Goal: Task Accomplishment & Management: Manage account settings

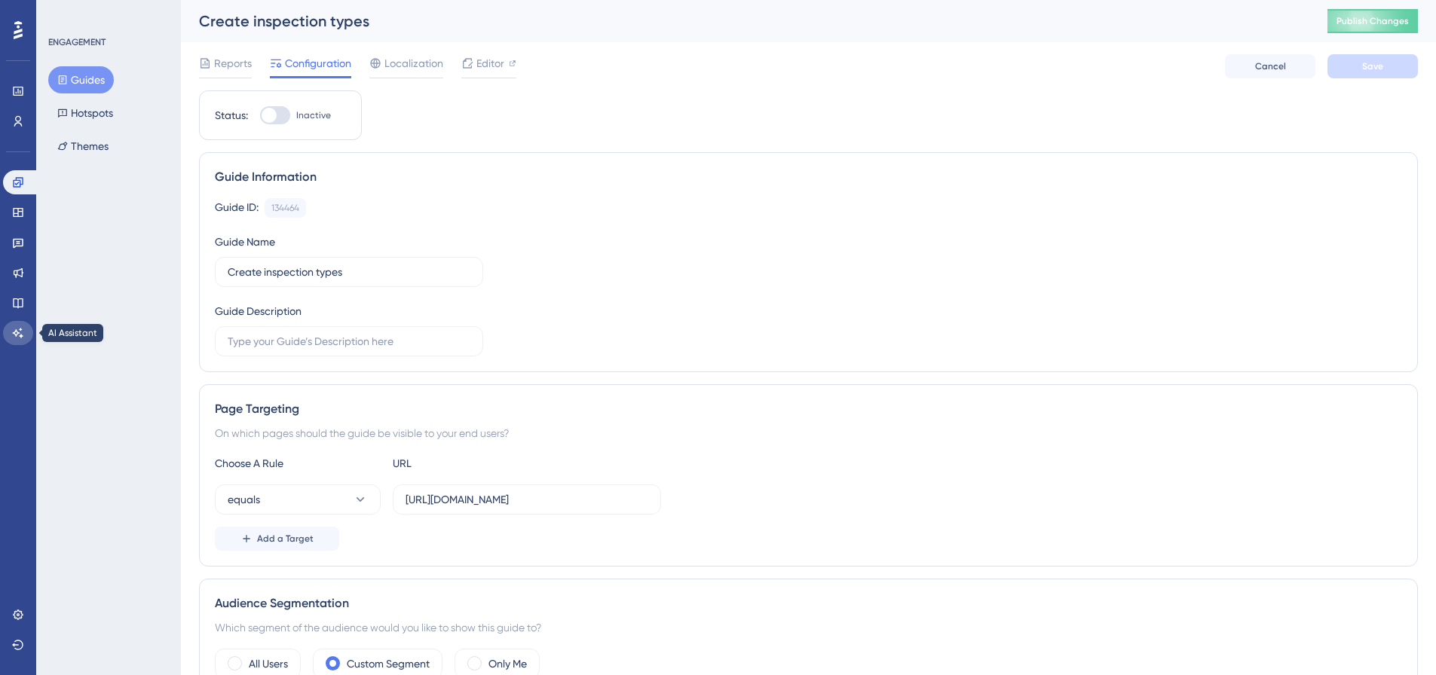
click at [18, 333] on icon at bounding box center [18, 333] width 11 height 10
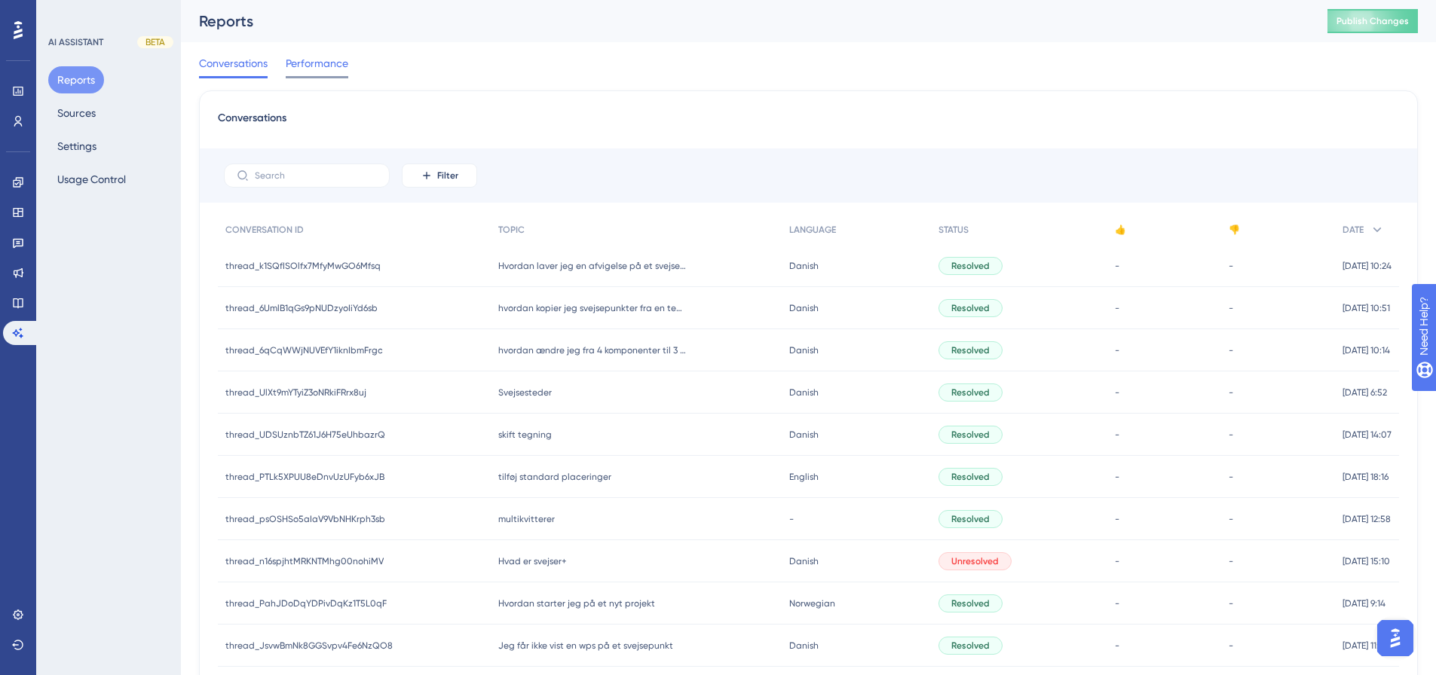
click at [314, 70] on span "Performance" at bounding box center [317, 63] width 63 height 18
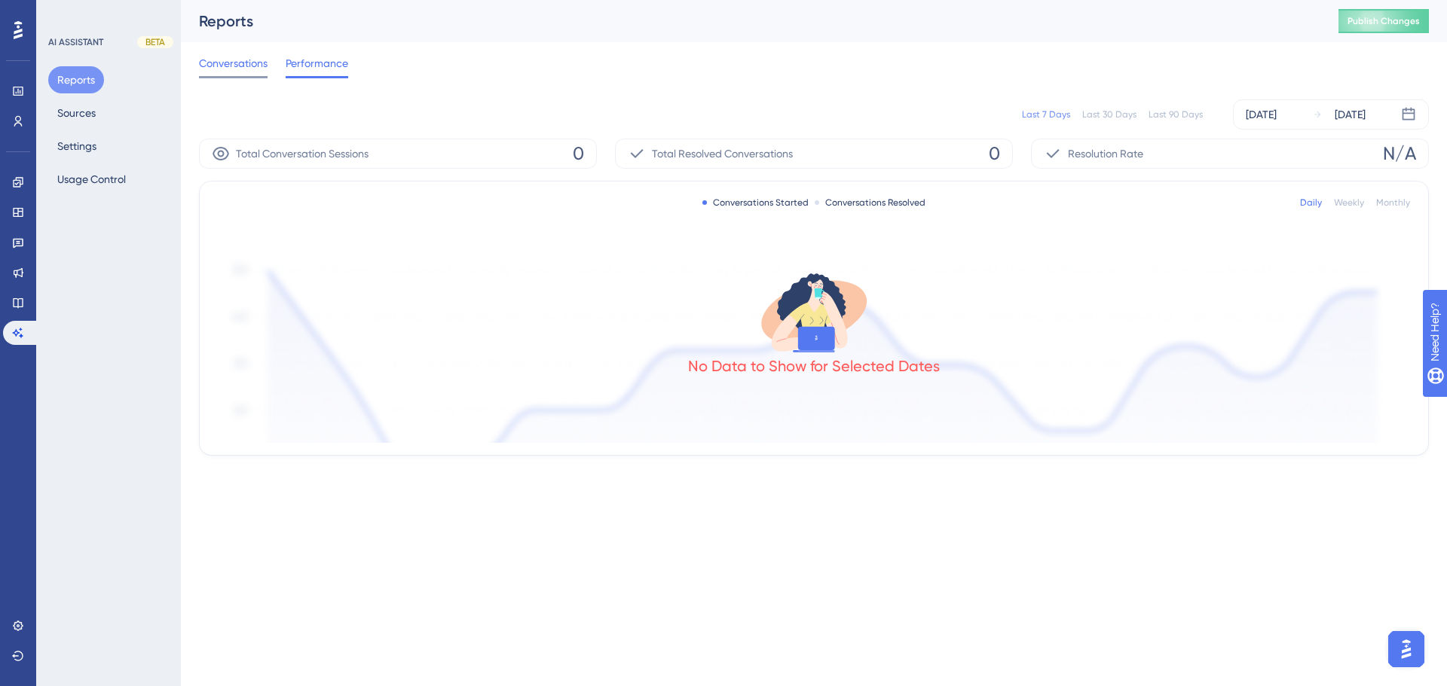
click at [236, 71] on span "Conversations" at bounding box center [233, 63] width 69 height 18
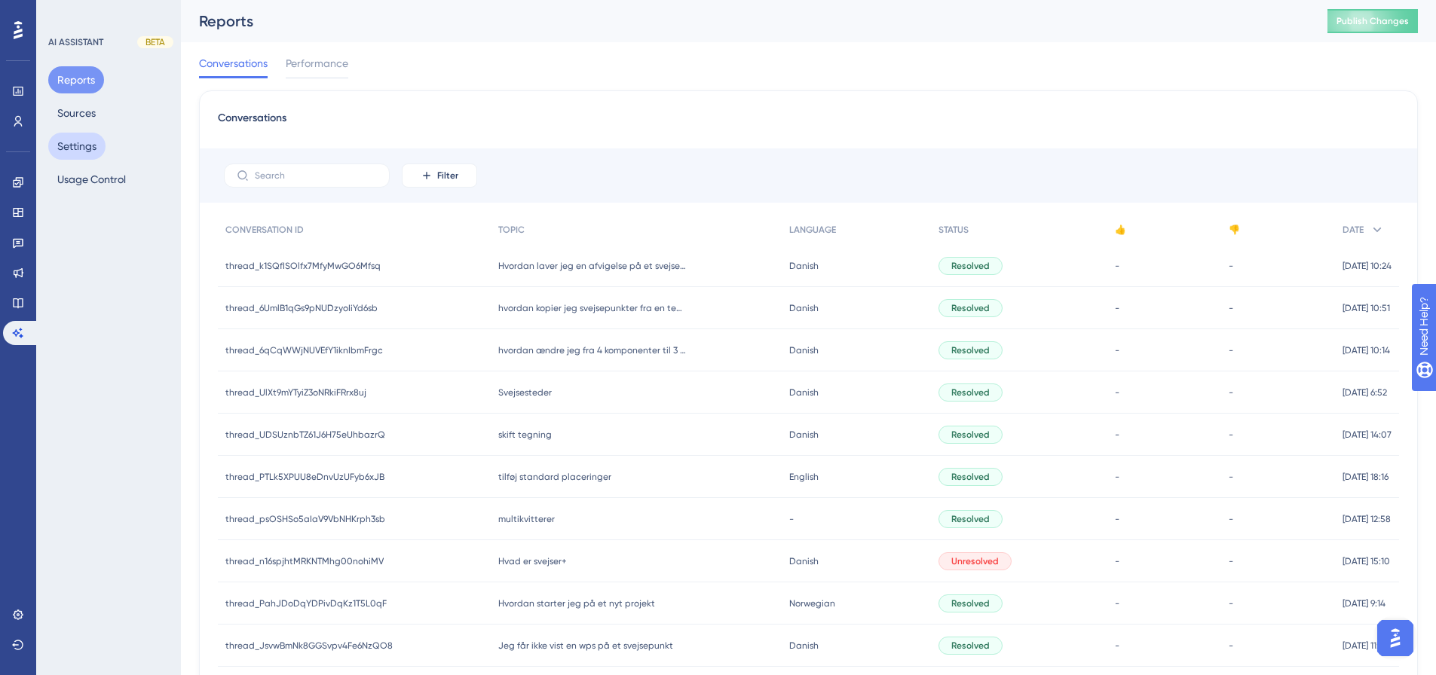
click at [87, 154] on button "Settings" at bounding box center [76, 146] width 57 height 27
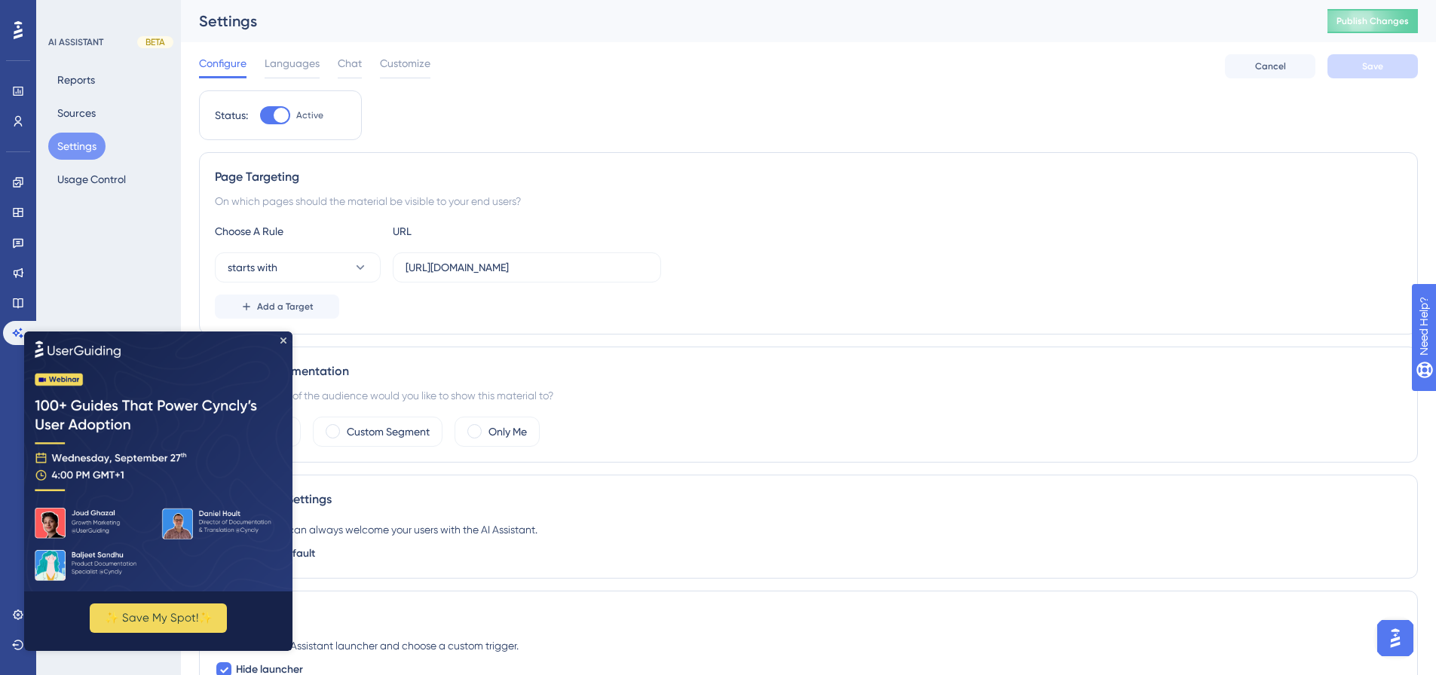
click at [288, 339] on img at bounding box center [158, 461] width 268 height 260
click at [283, 337] on icon "Close Preview" at bounding box center [283, 340] width 6 height 6
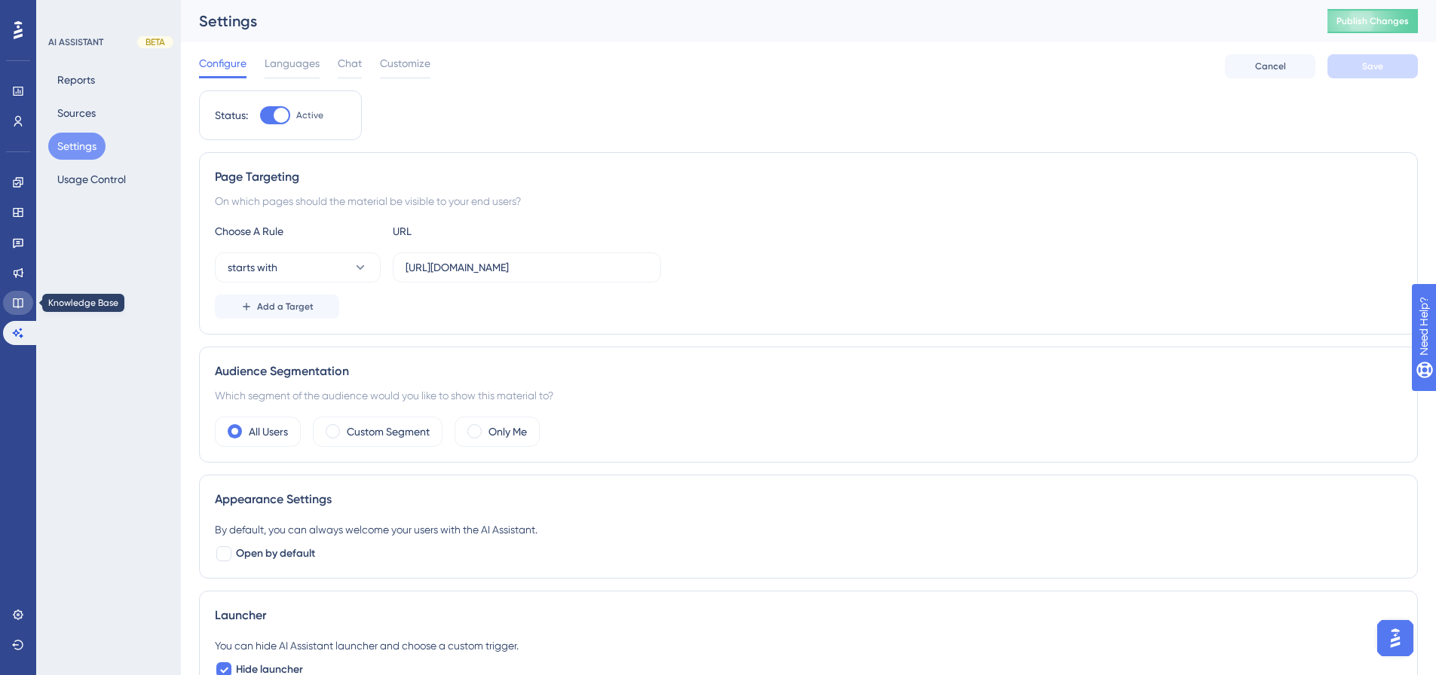
click at [11, 305] on link at bounding box center [18, 303] width 30 height 24
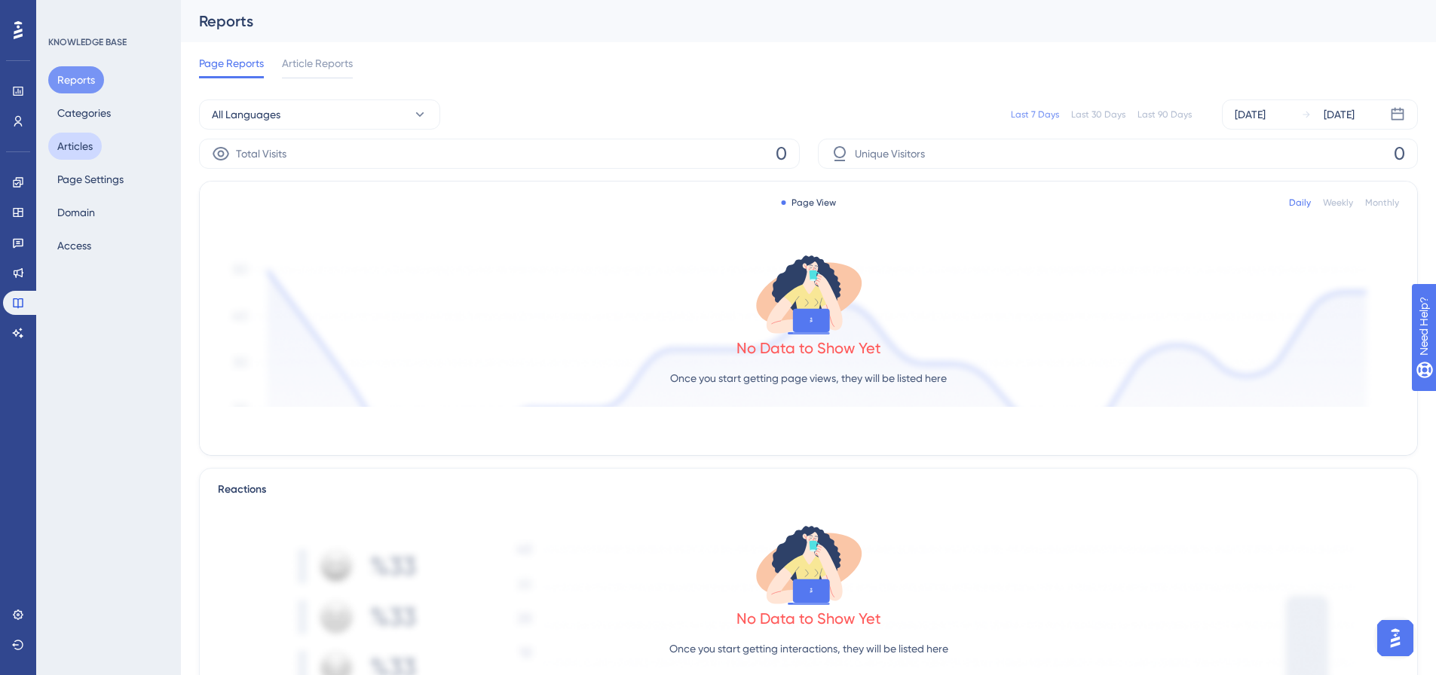
click at [87, 149] on button "Articles" at bounding box center [75, 146] width 54 height 27
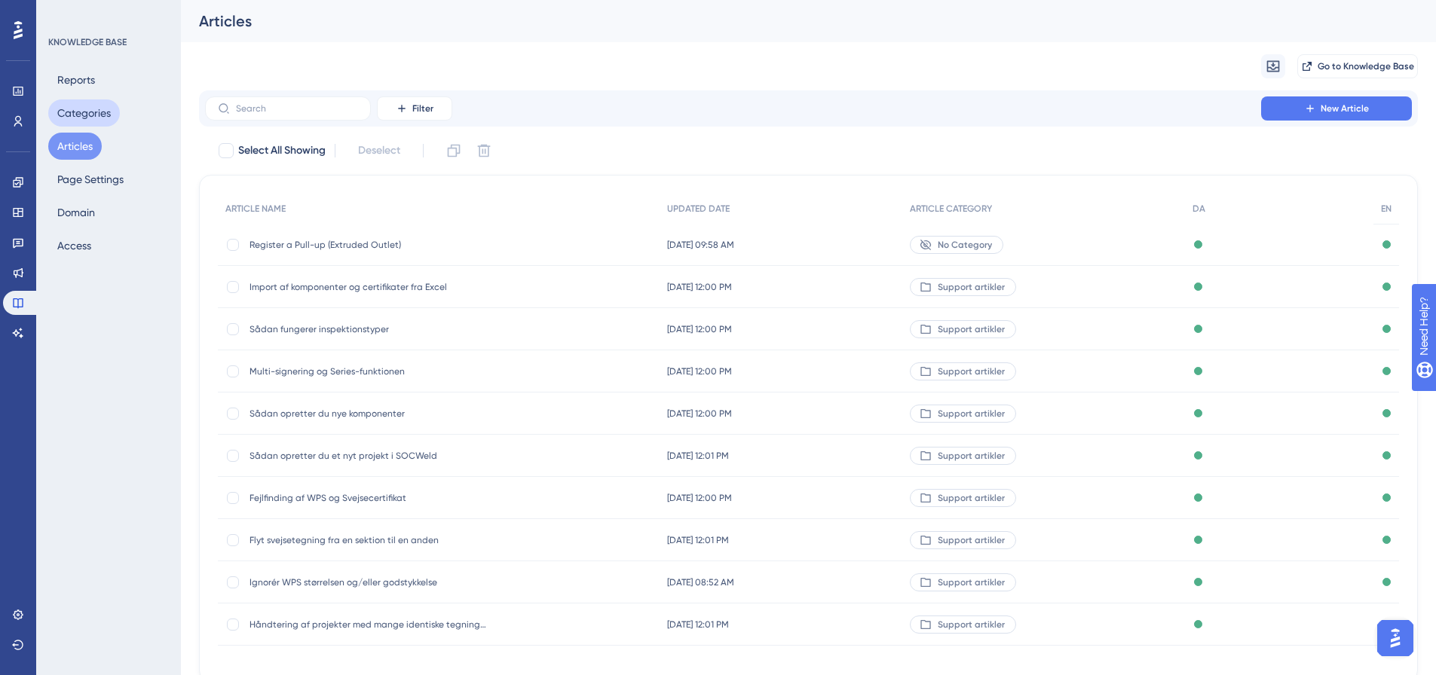
click at [112, 104] on button "Categories" at bounding box center [84, 112] width 72 height 27
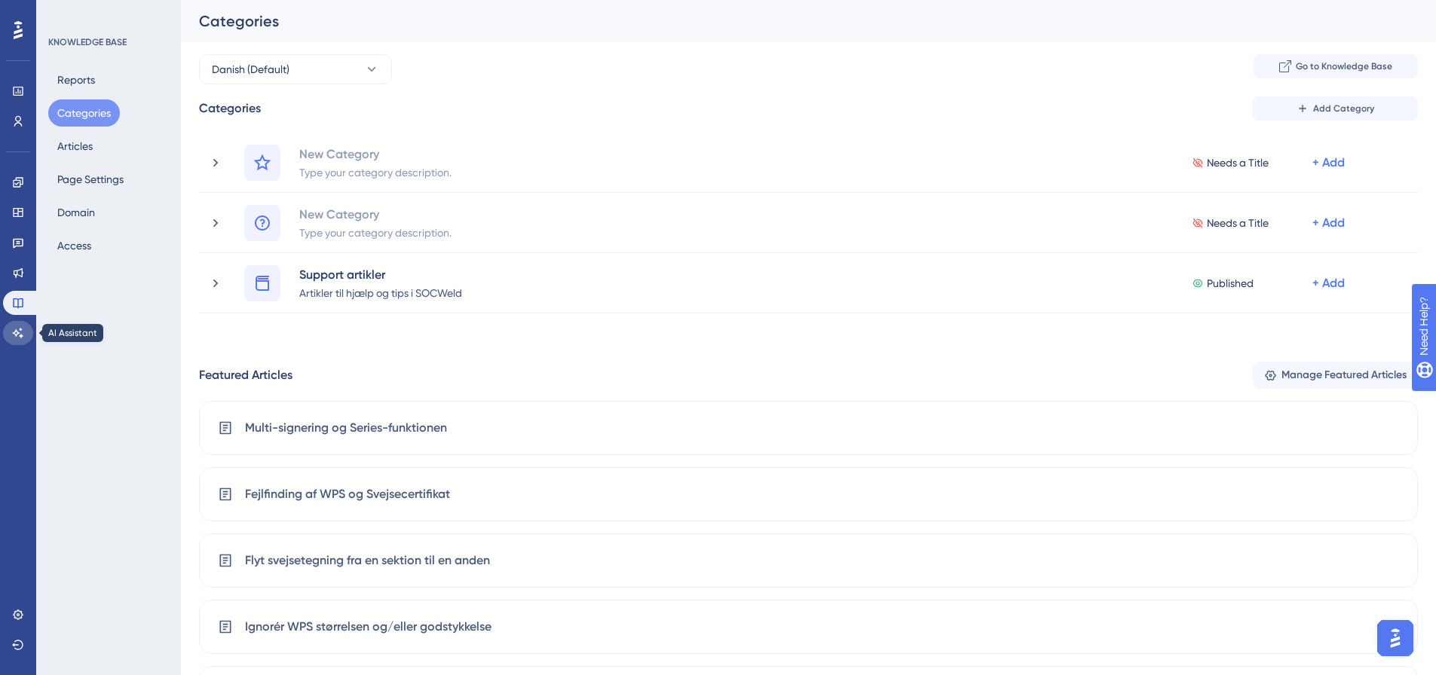
click at [23, 329] on icon at bounding box center [18, 333] width 12 height 12
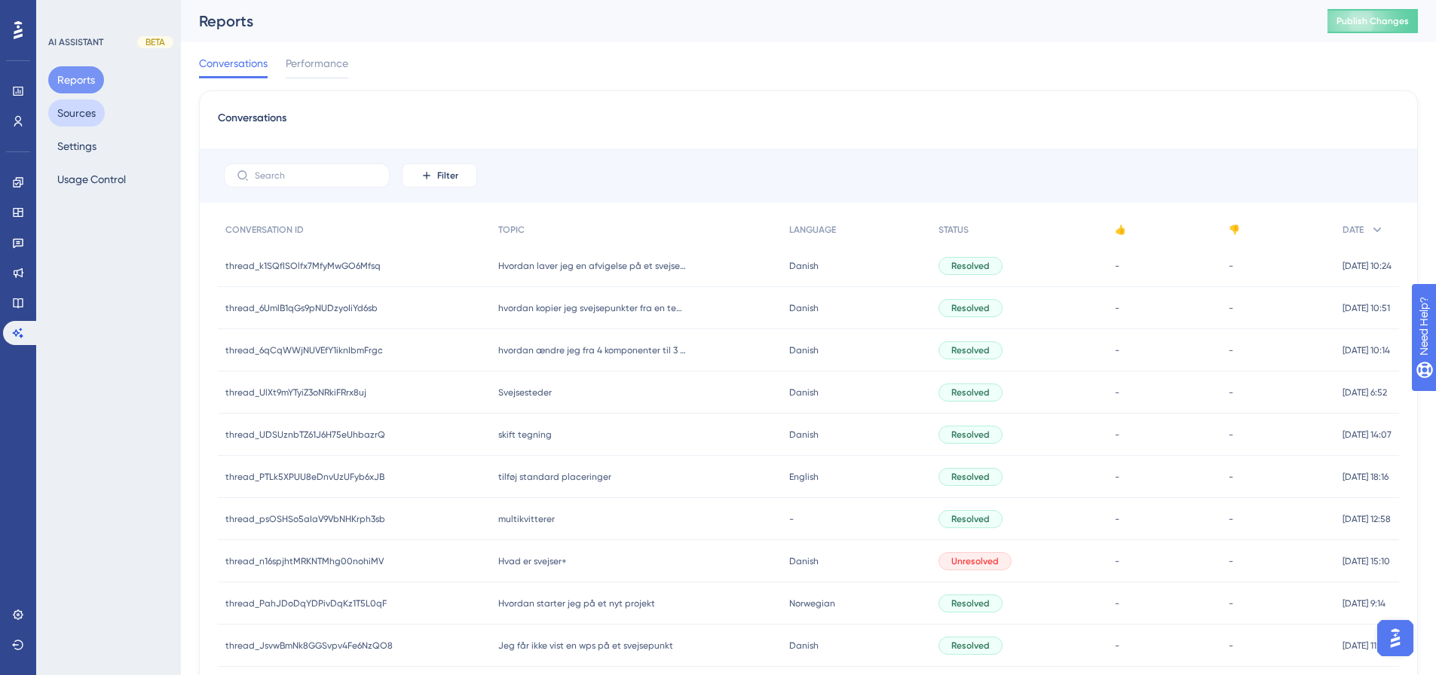
click at [76, 115] on button "Sources" at bounding box center [76, 112] width 57 height 27
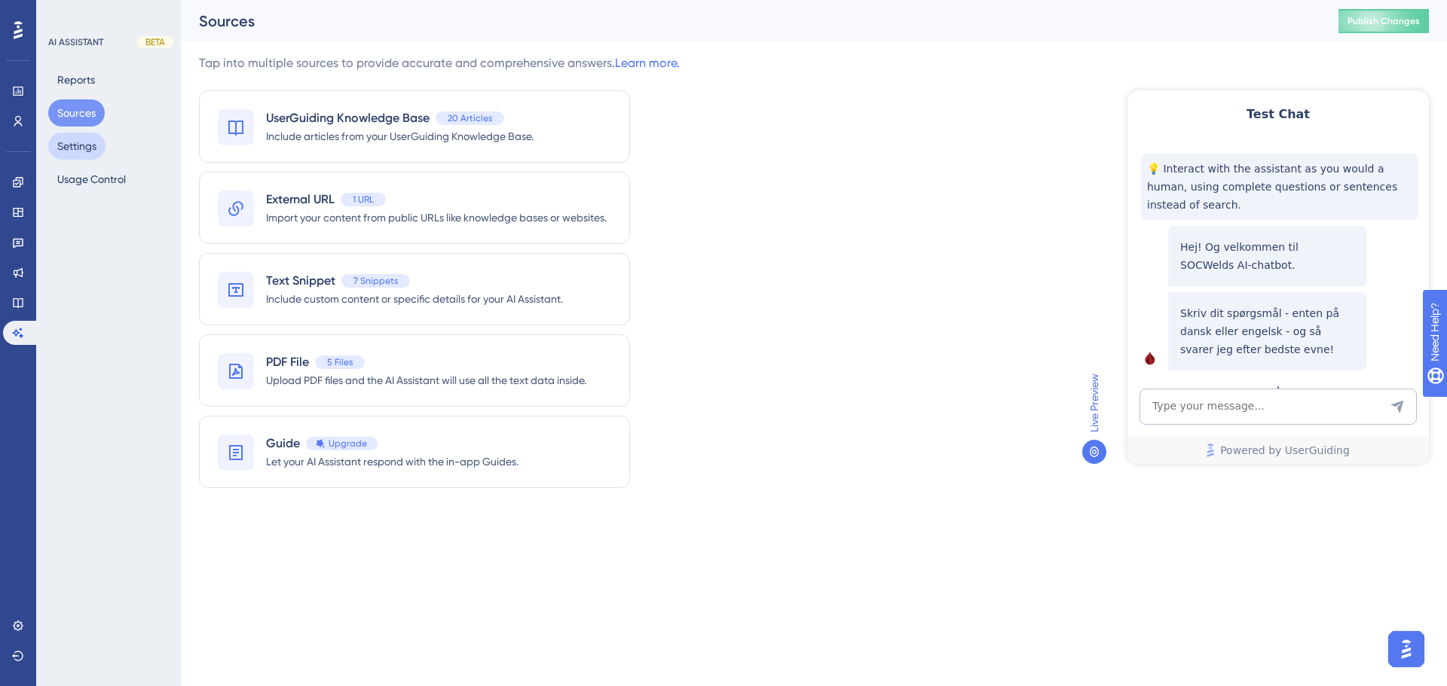
click at [84, 149] on button "Settings" at bounding box center [76, 146] width 57 height 27
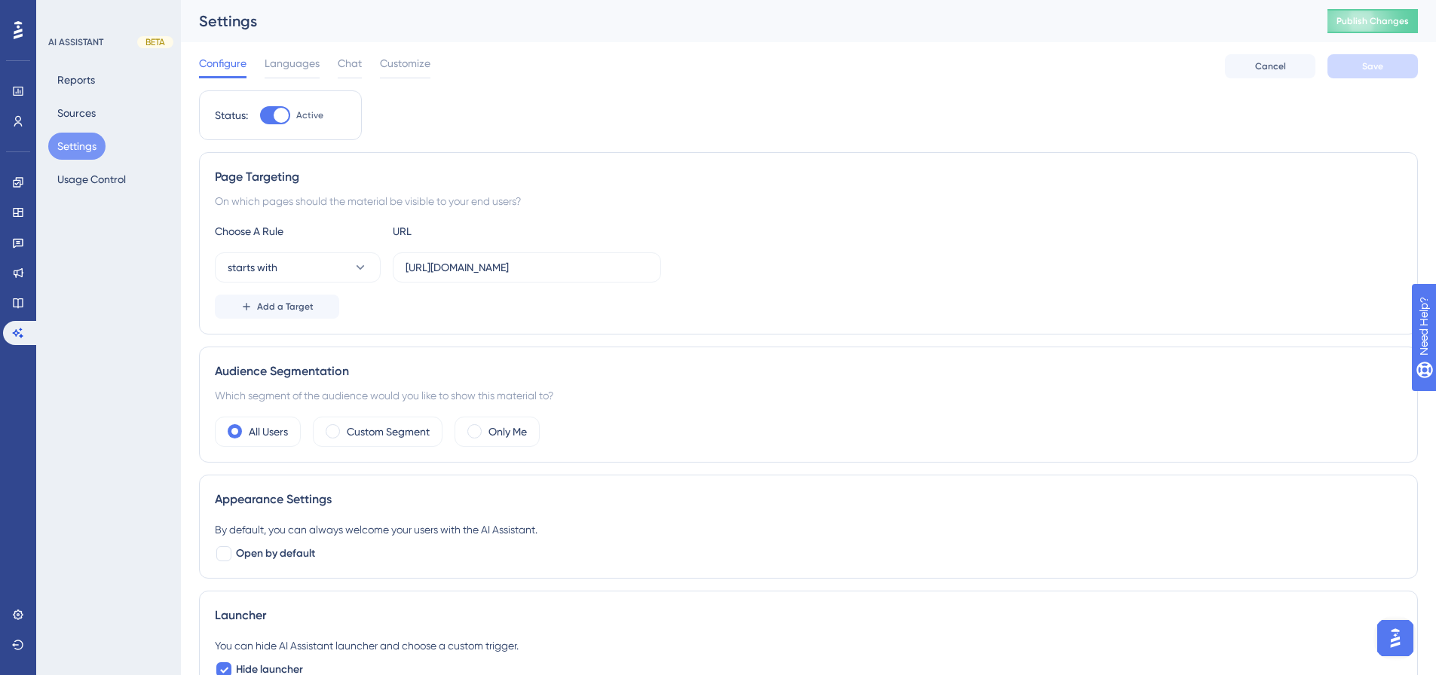
scroll to position [0, 9]
click at [111, 190] on button "Usage Control" at bounding box center [91, 179] width 87 height 27
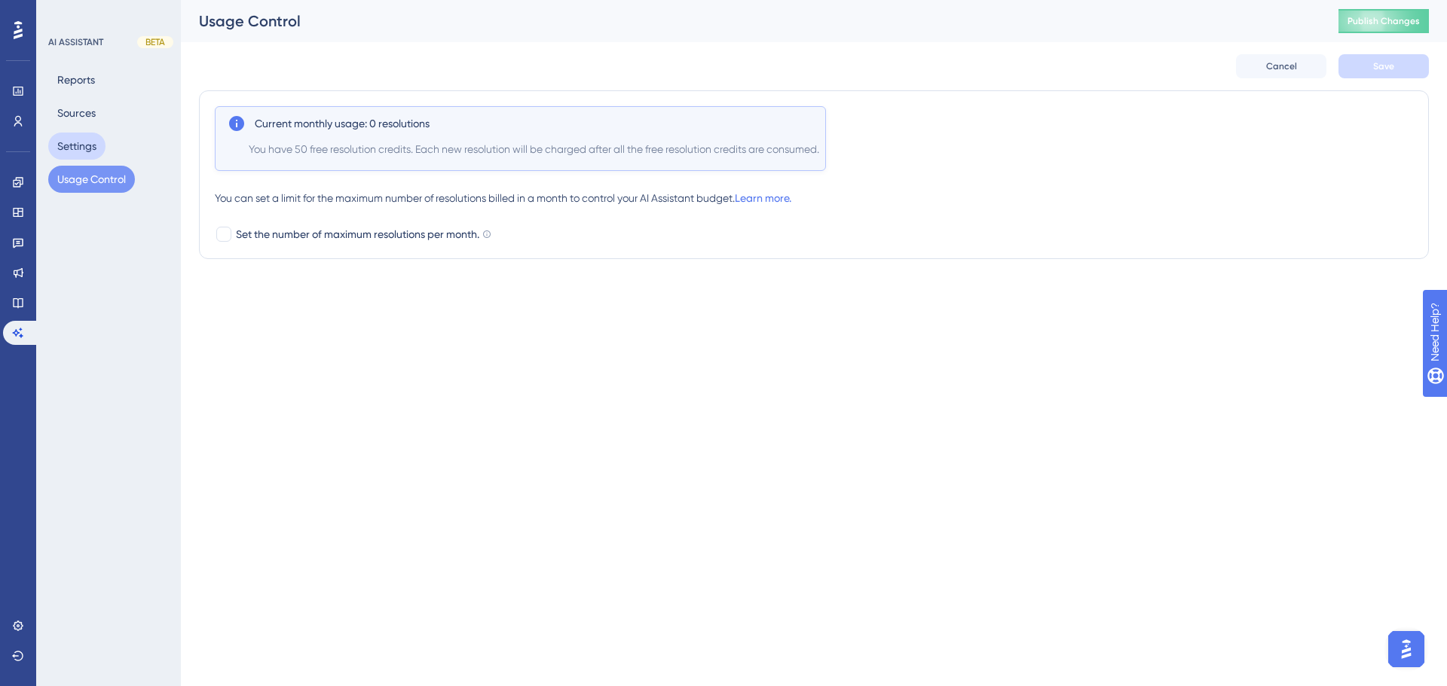
click at [75, 138] on button "Settings" at bounding box center [76, 146] width 57 height 27
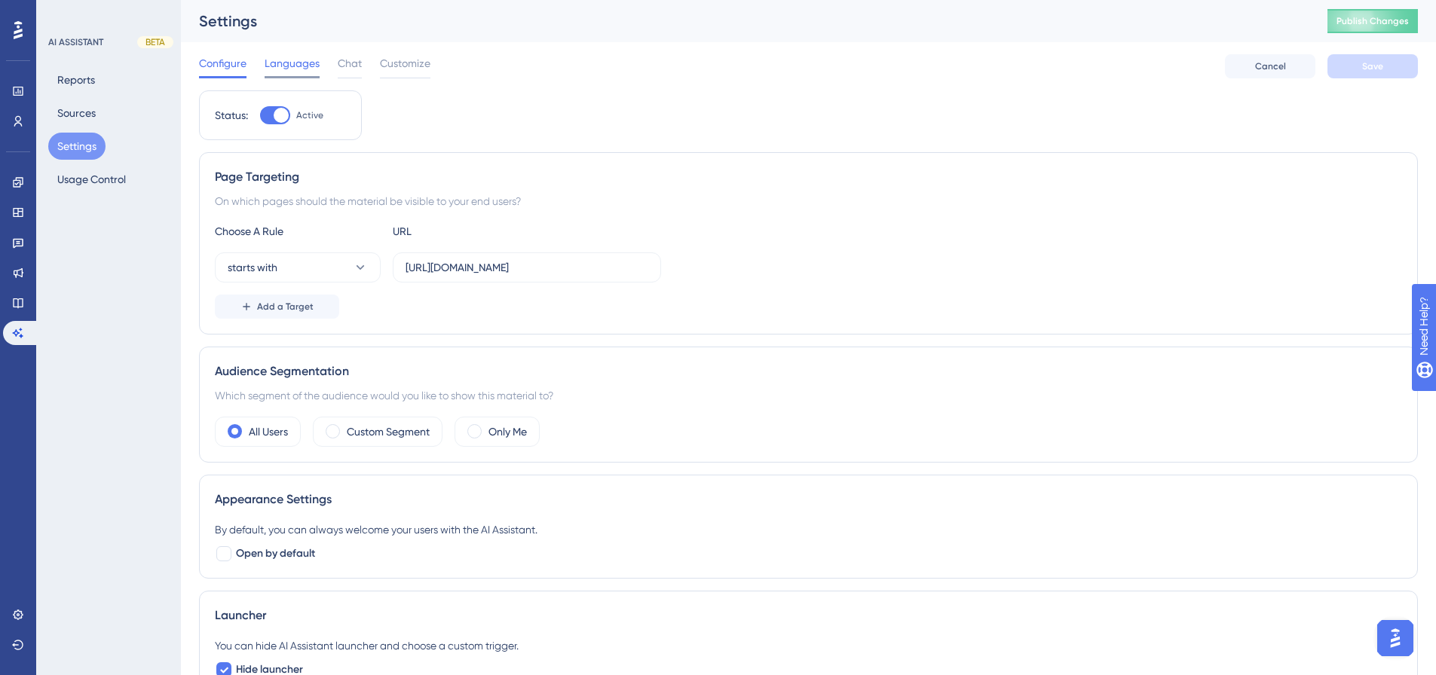
click at [299, 62] on span "Languages" at bounding box center [292, 63] width 55 height 18
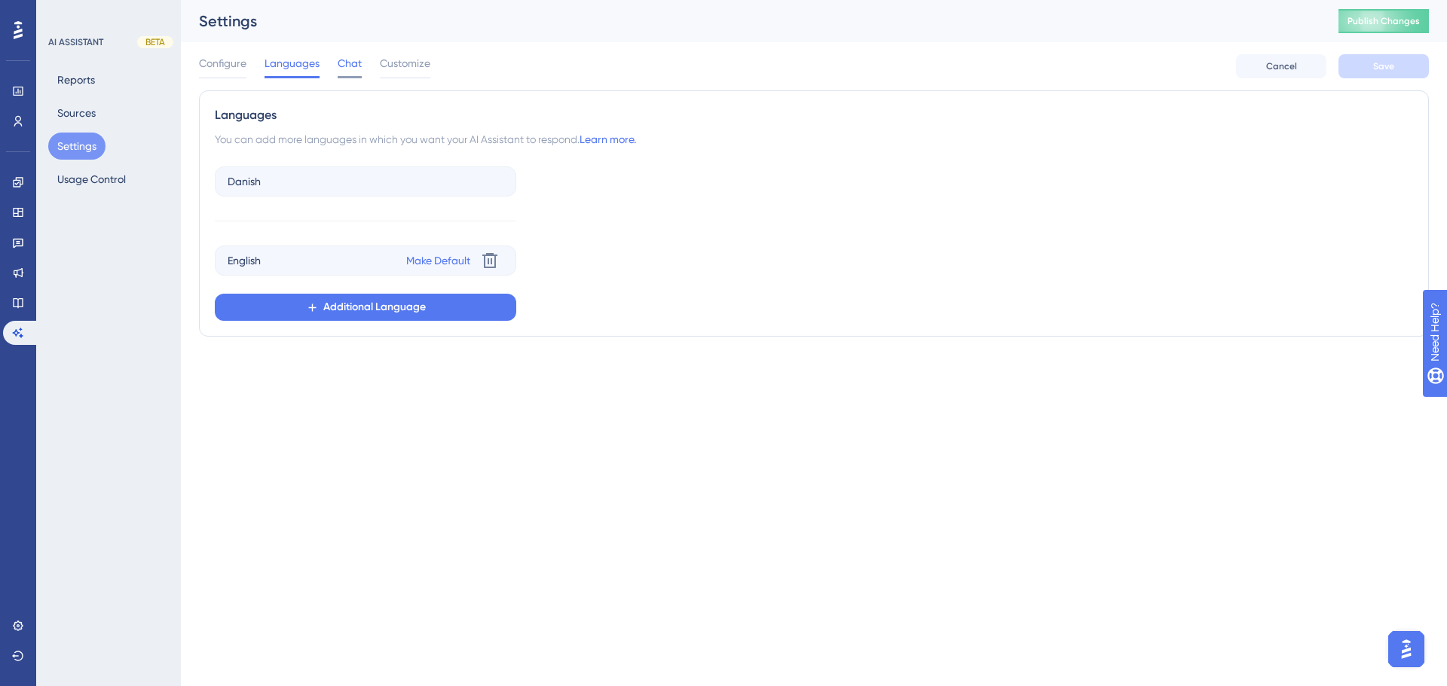
click at [356, 66] on span "Chat" at bounding box center [350, 63] width 24 height 18
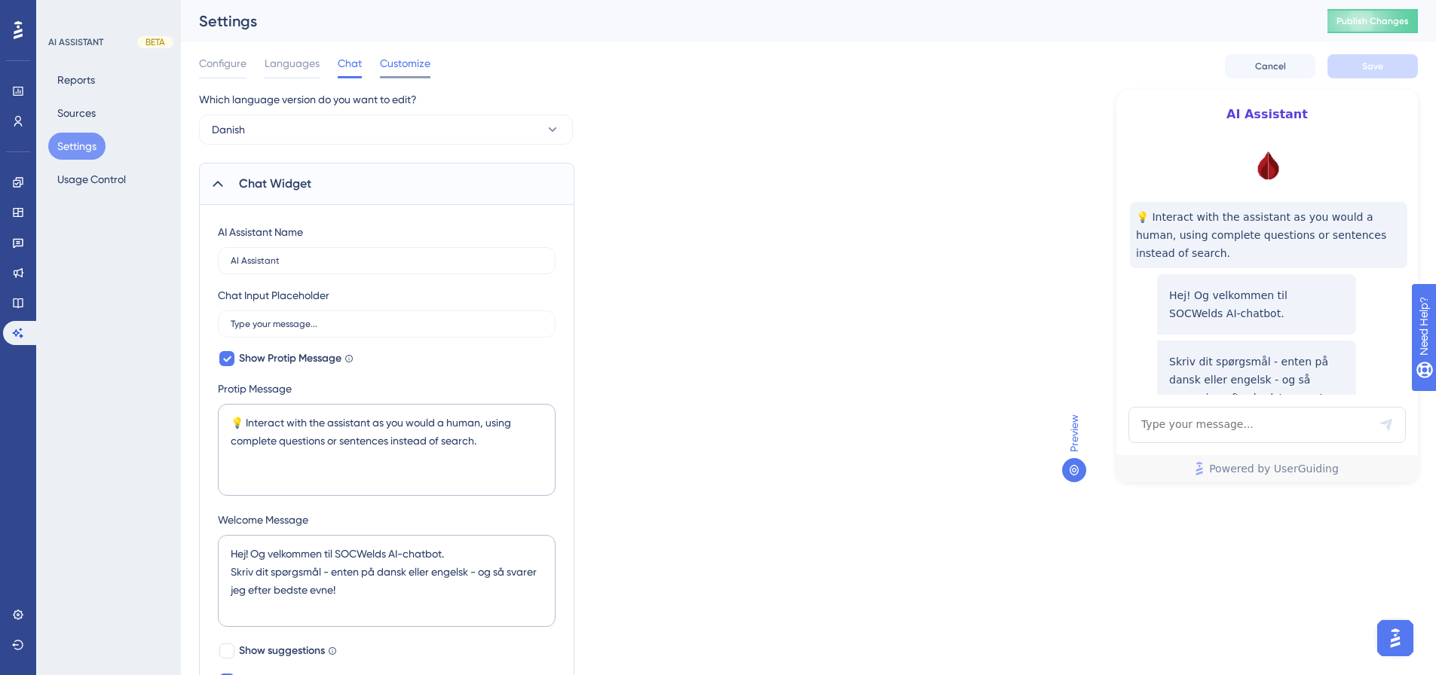
click at [399, 75] on div "Customize" at bounding box center [405, 66] width 50 height 24
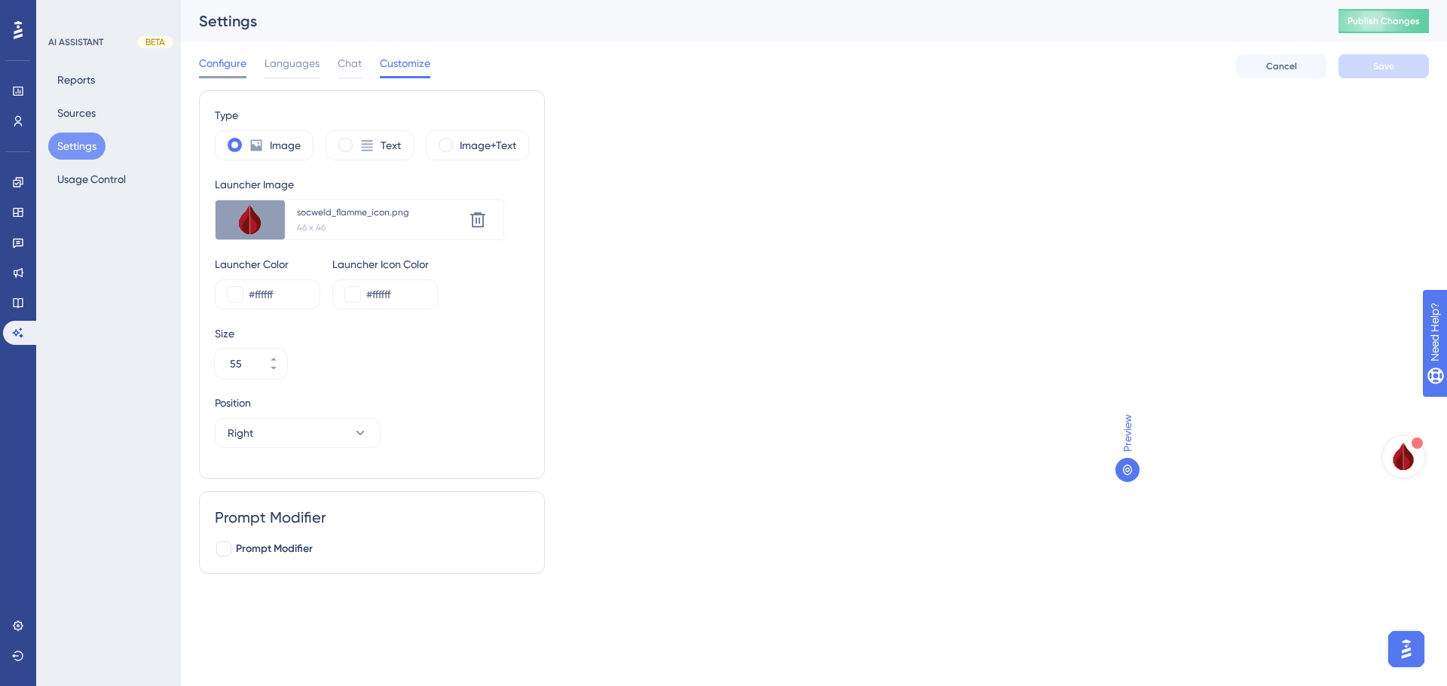
click at [206, 77] on div at bounding box center [222, 77] width 47 height 2
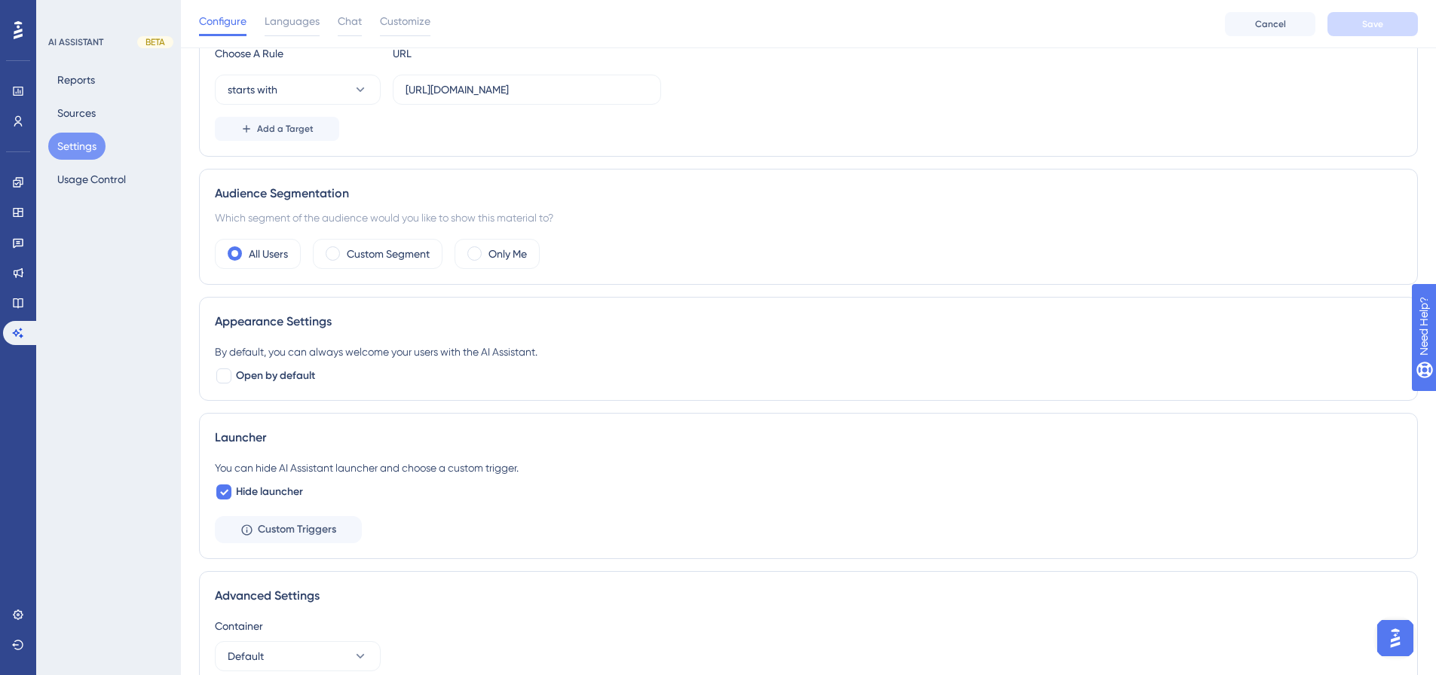
scroll to position [256, 0]
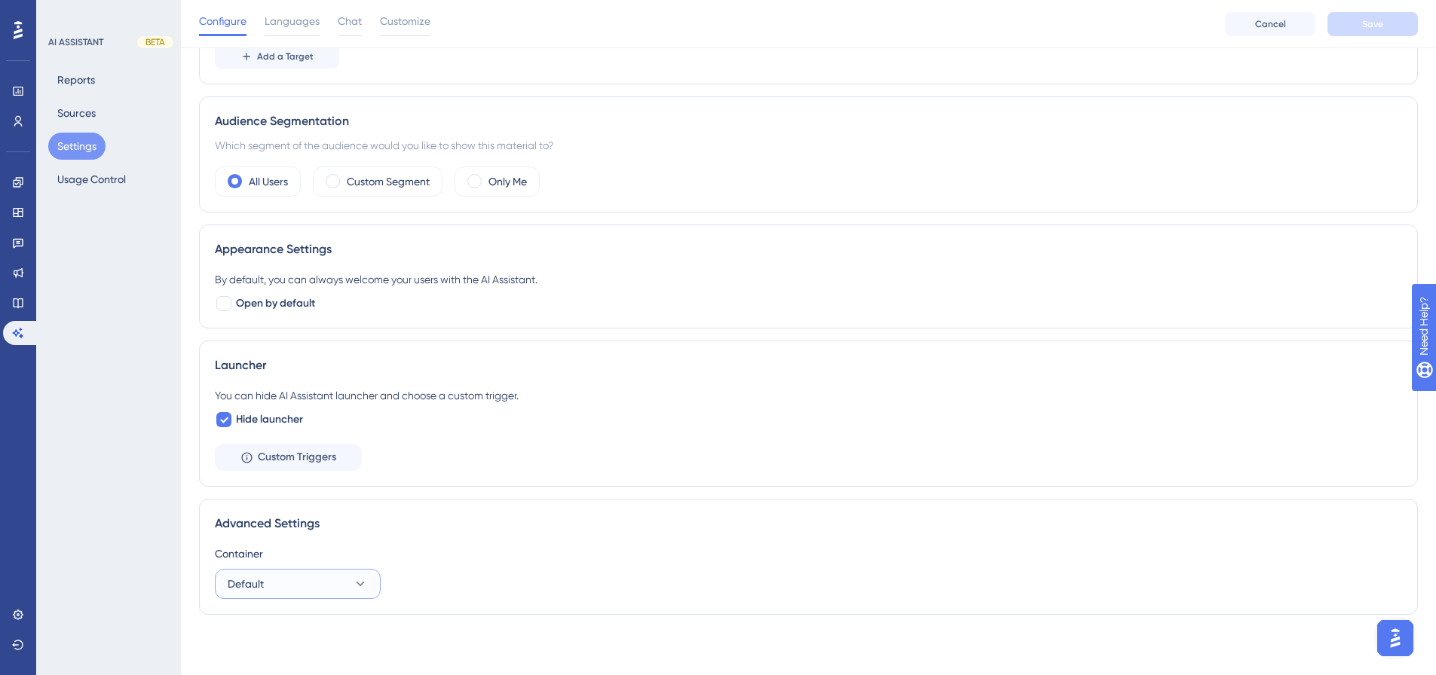
click at [331, 587] on button "Default" at bounding box center [298, 584] width 166 height 30
click at [521, 564] on div "Container Default Default Default" at bounding box center [808, 572] width 1187 height 54
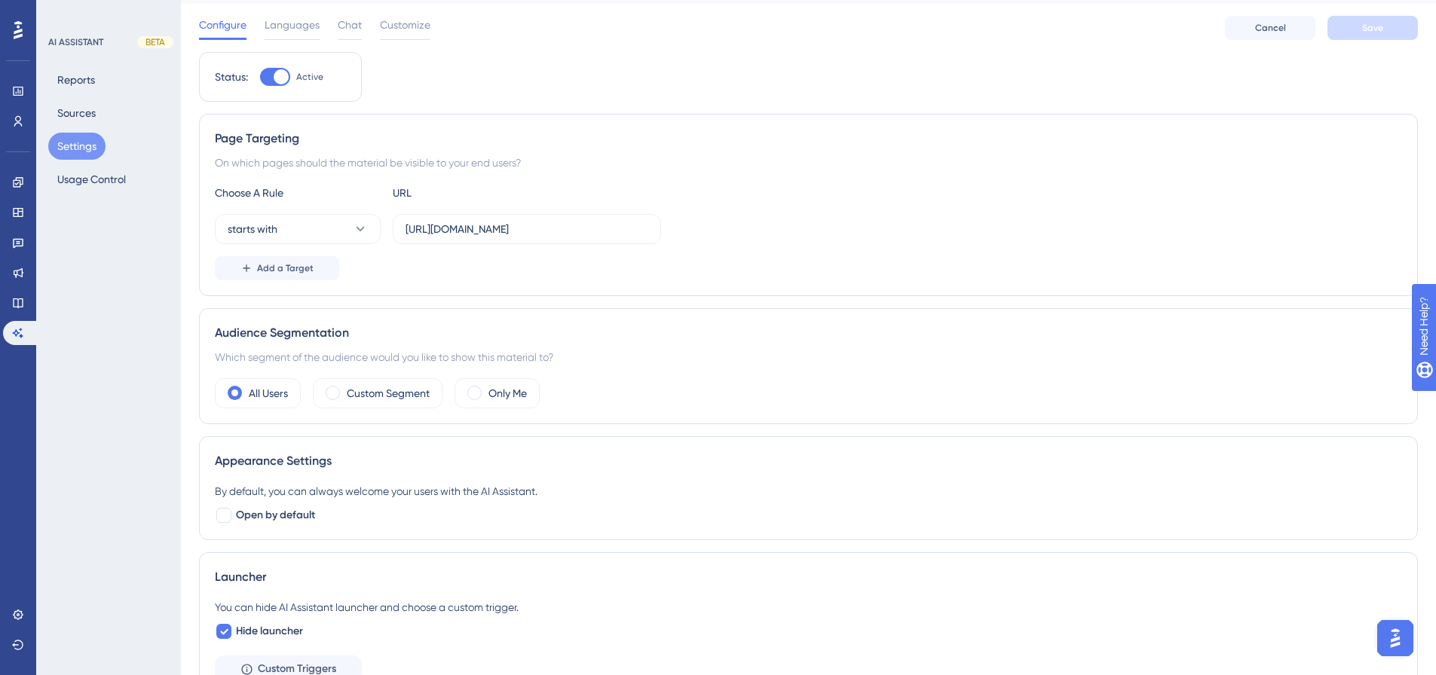
scroll to position [32, 0]
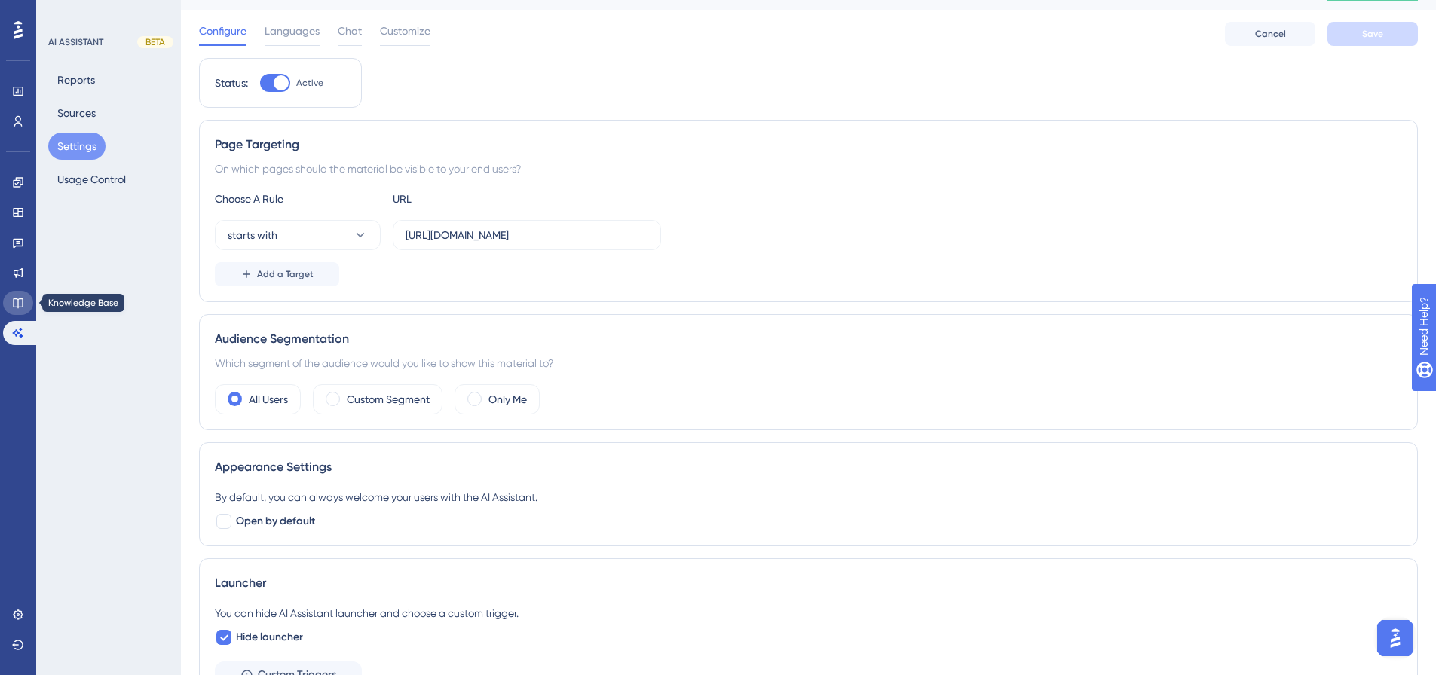
click at [18, 309] on link at bounding box center [18, 303] width 30 height 24
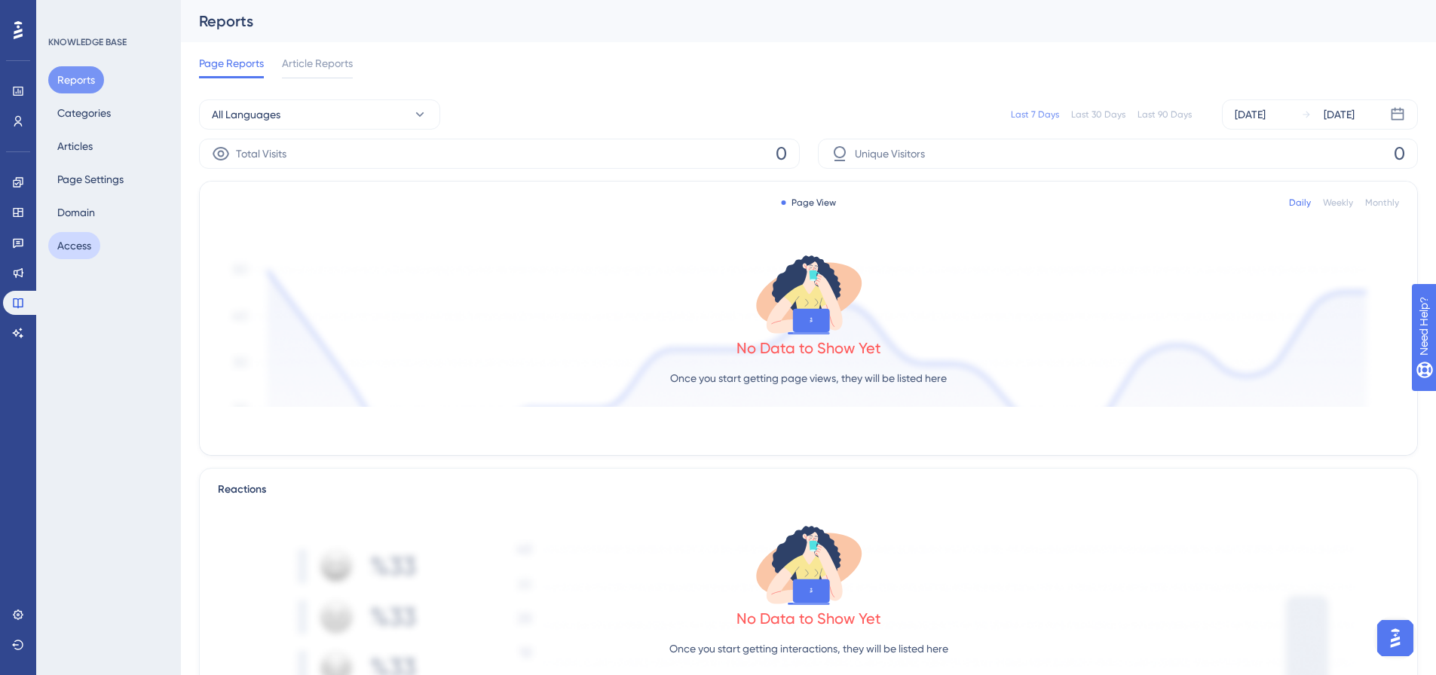
click at [89, 252] on button "Access" at bounding box center [74, 245] width 52 height 27
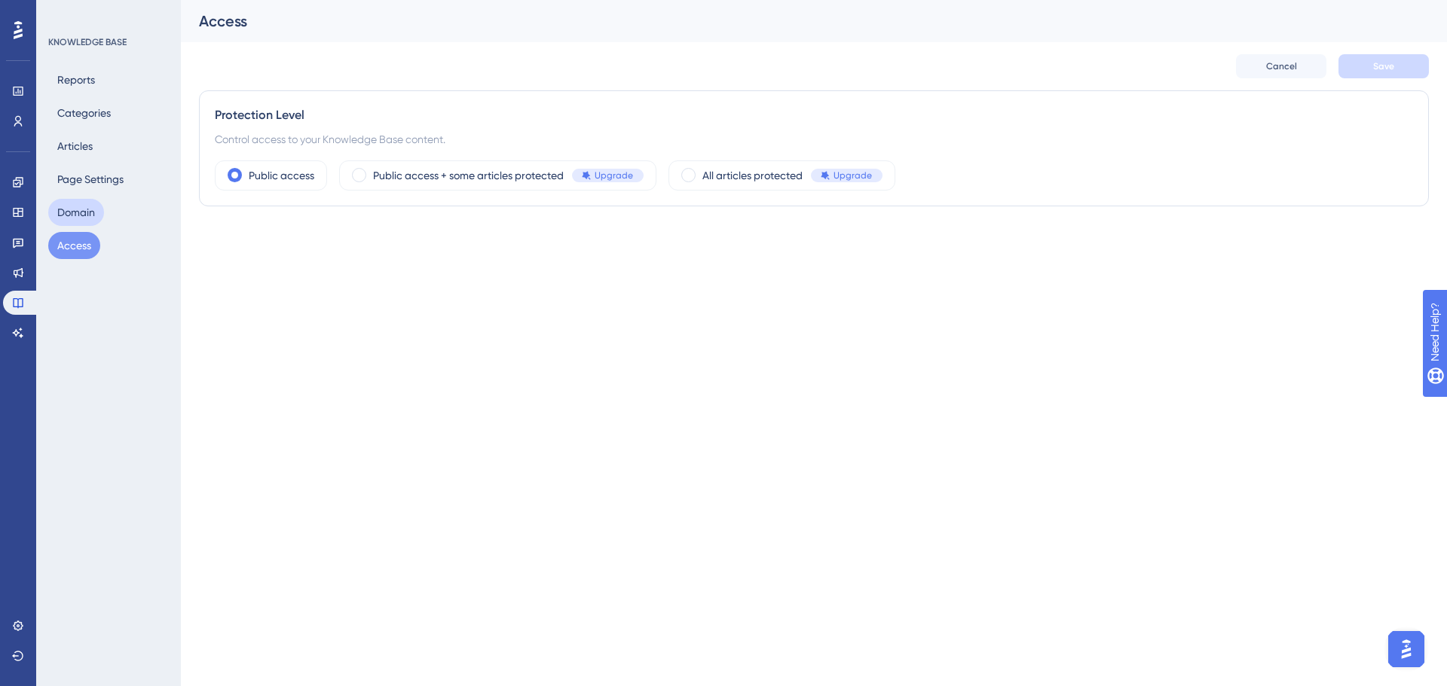
click at [91, 220] on button "Domain" at bounding box center [76, 212] width 56 height 27
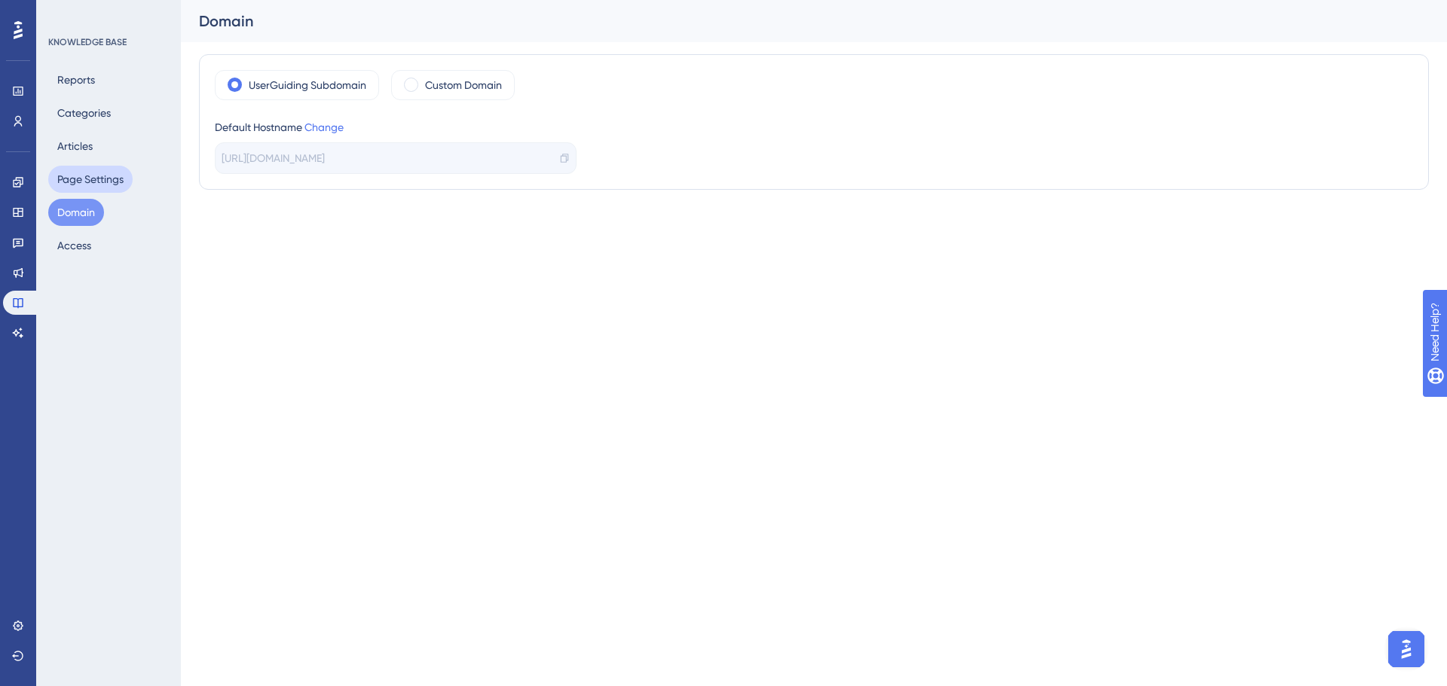
click at [91, 191] on button "Page Settings" at bounding box center [90, 179] width 84 height 27
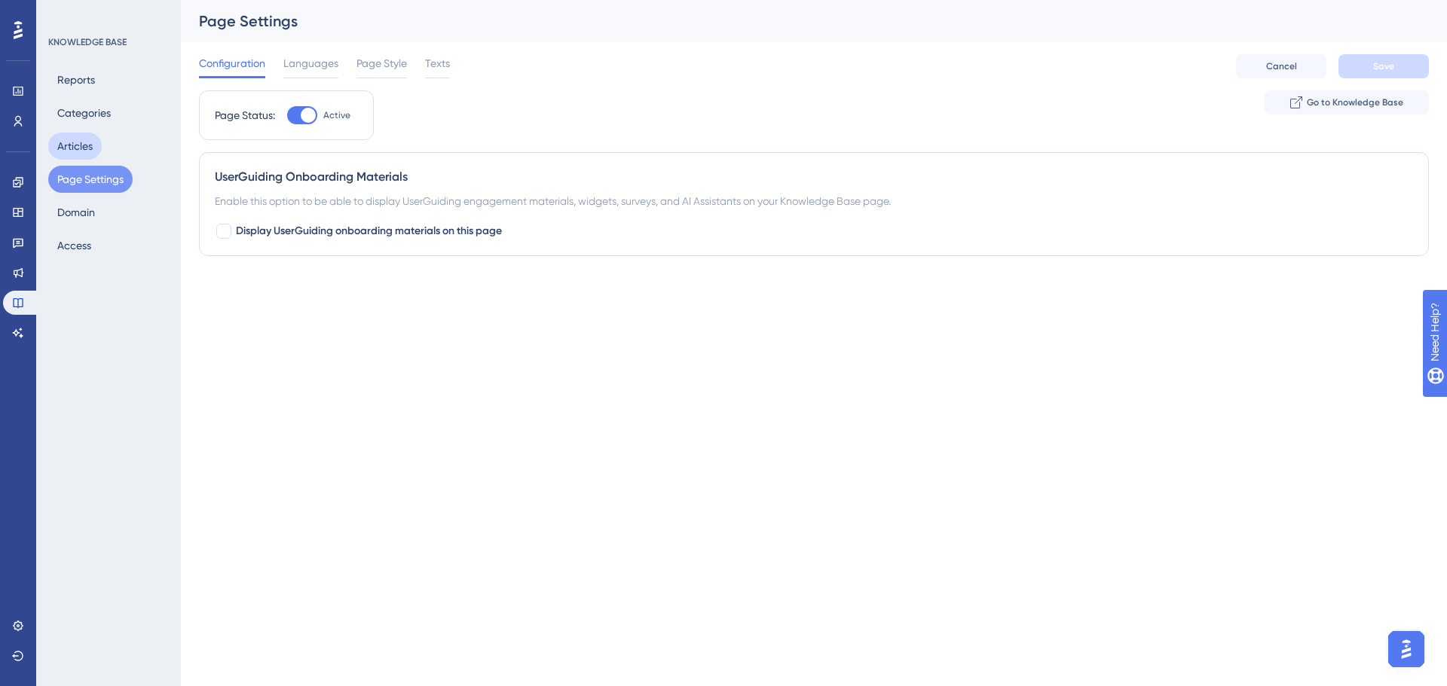
click at [88, 141] on button "Articles" at bounding box center [75, 146] width 54 height 27
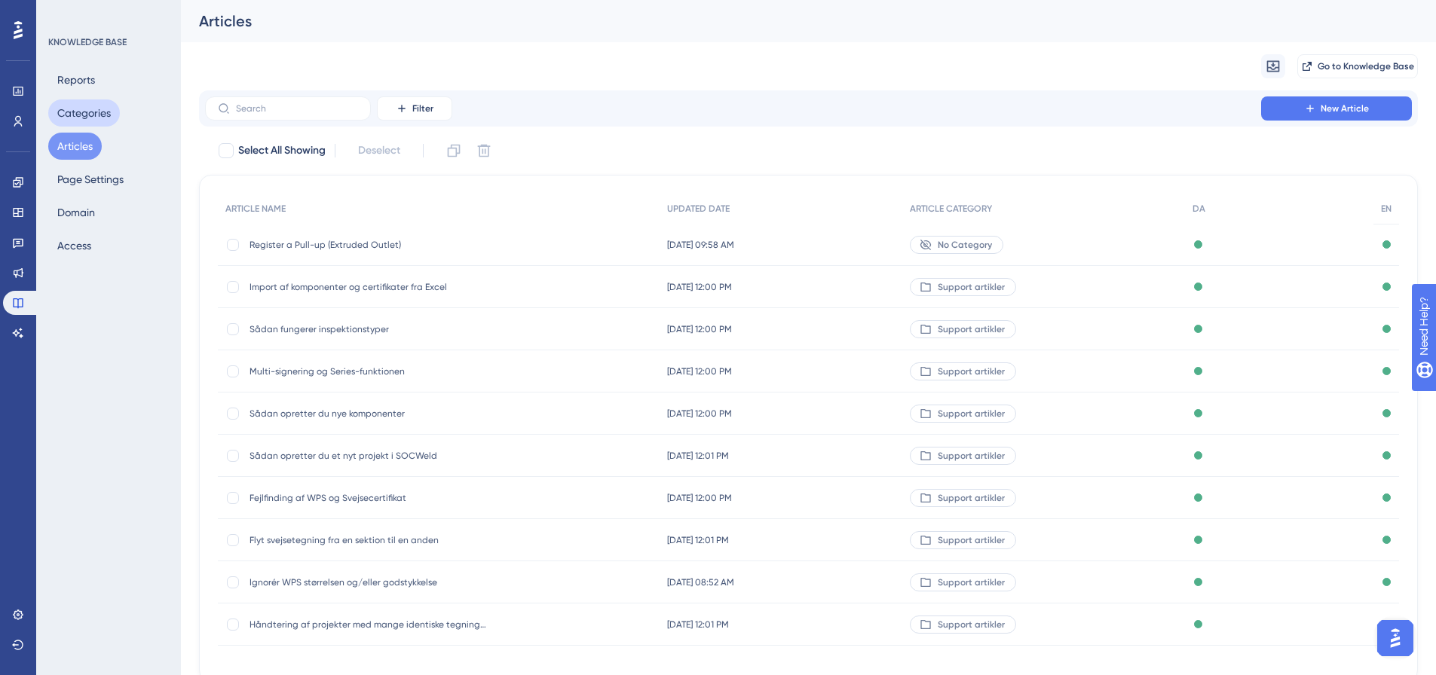
click at [102, 116] on button "Categories" at bounding box center [84, 112] width 72 height 27
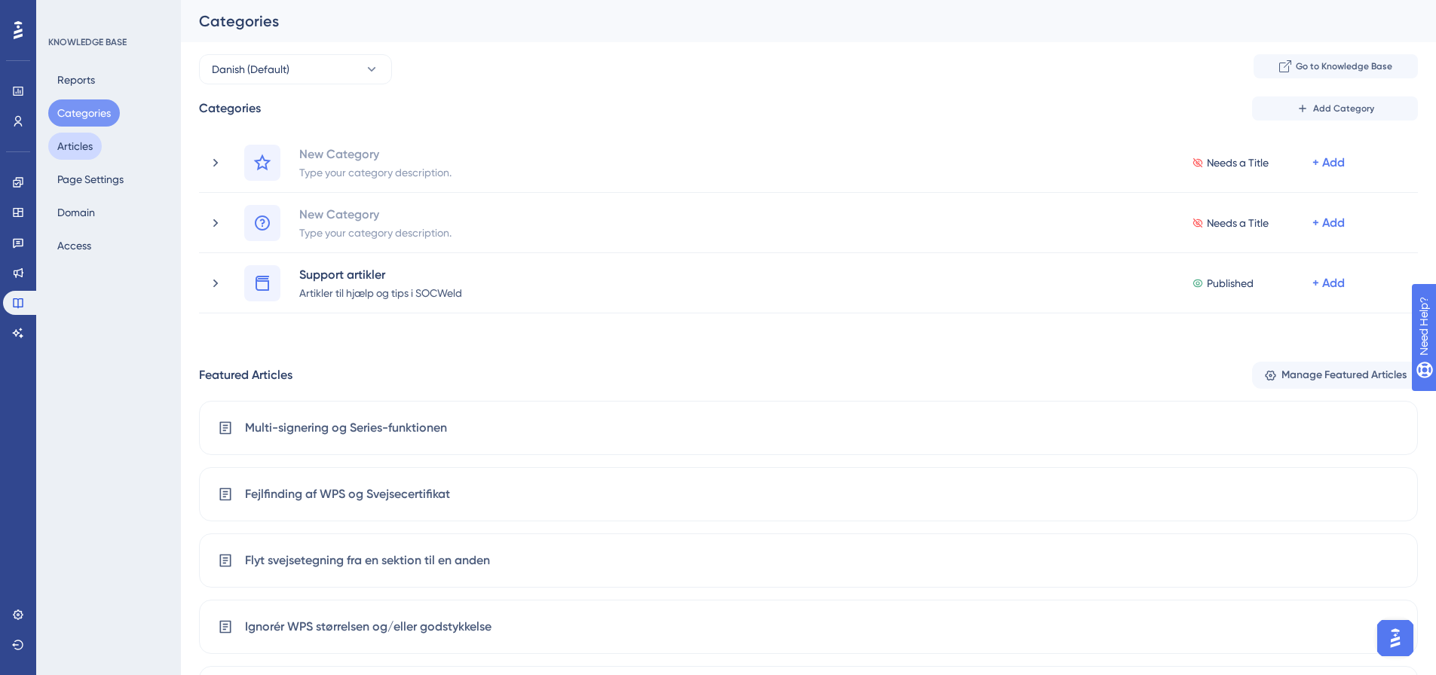
click at [94, 133] on button "Articles" at bounding box center [75, 146] width 54 height 27
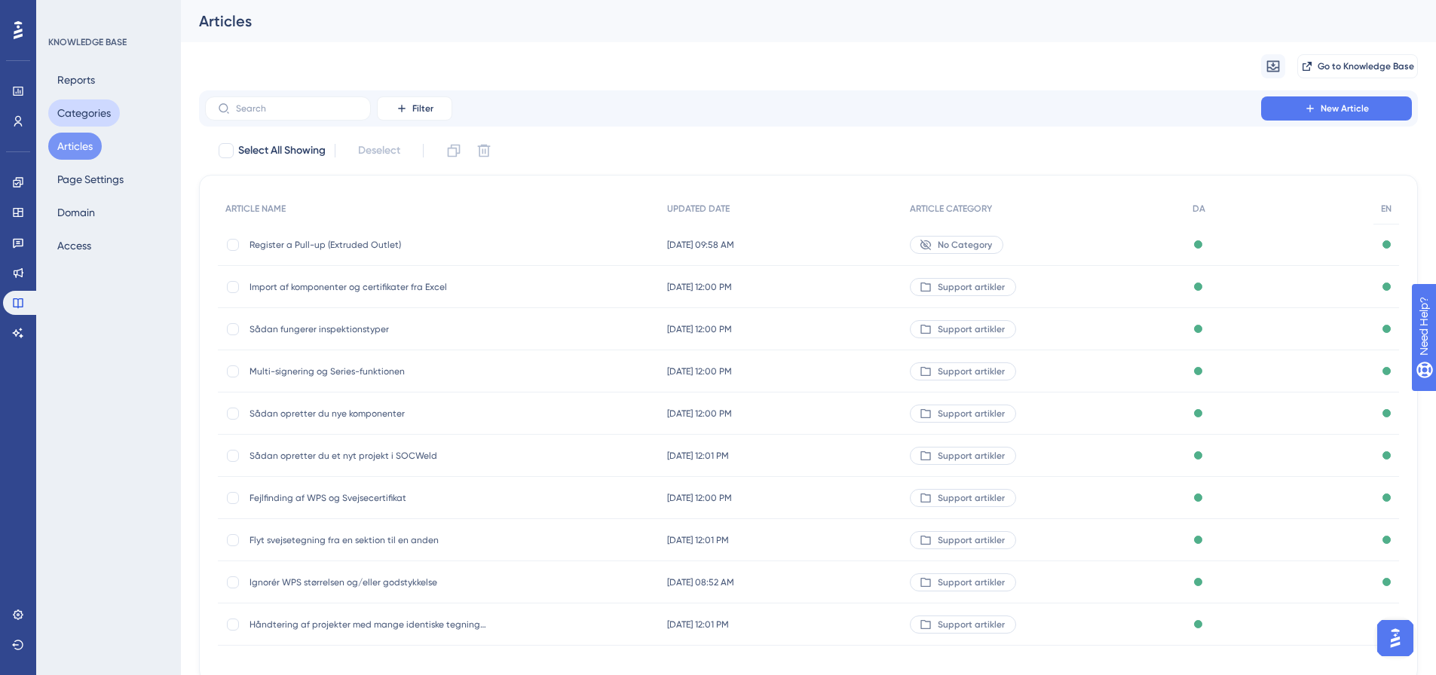
click at [106, 112] on button "Categories" at bounding box center [84, 112] width 72 height 27
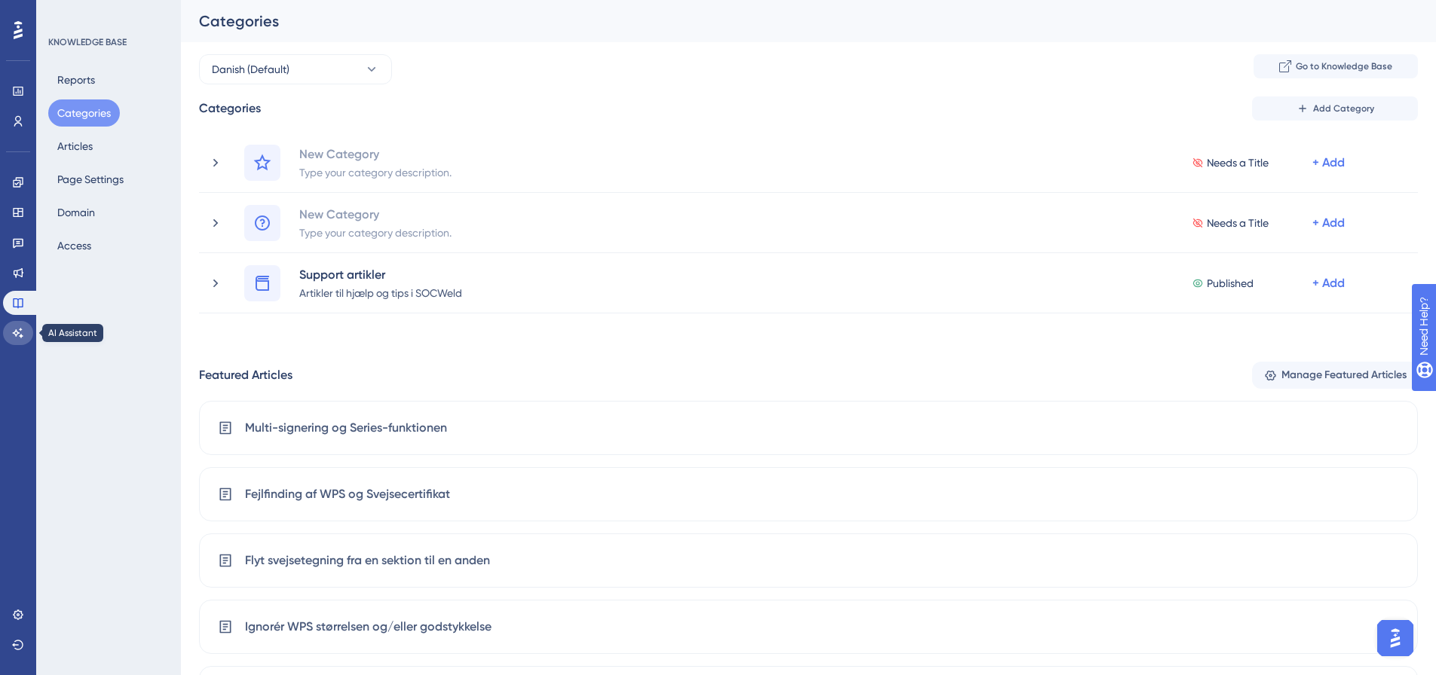
click at [17, 326] on link at bounding box center [18, 333] width 30 height 24
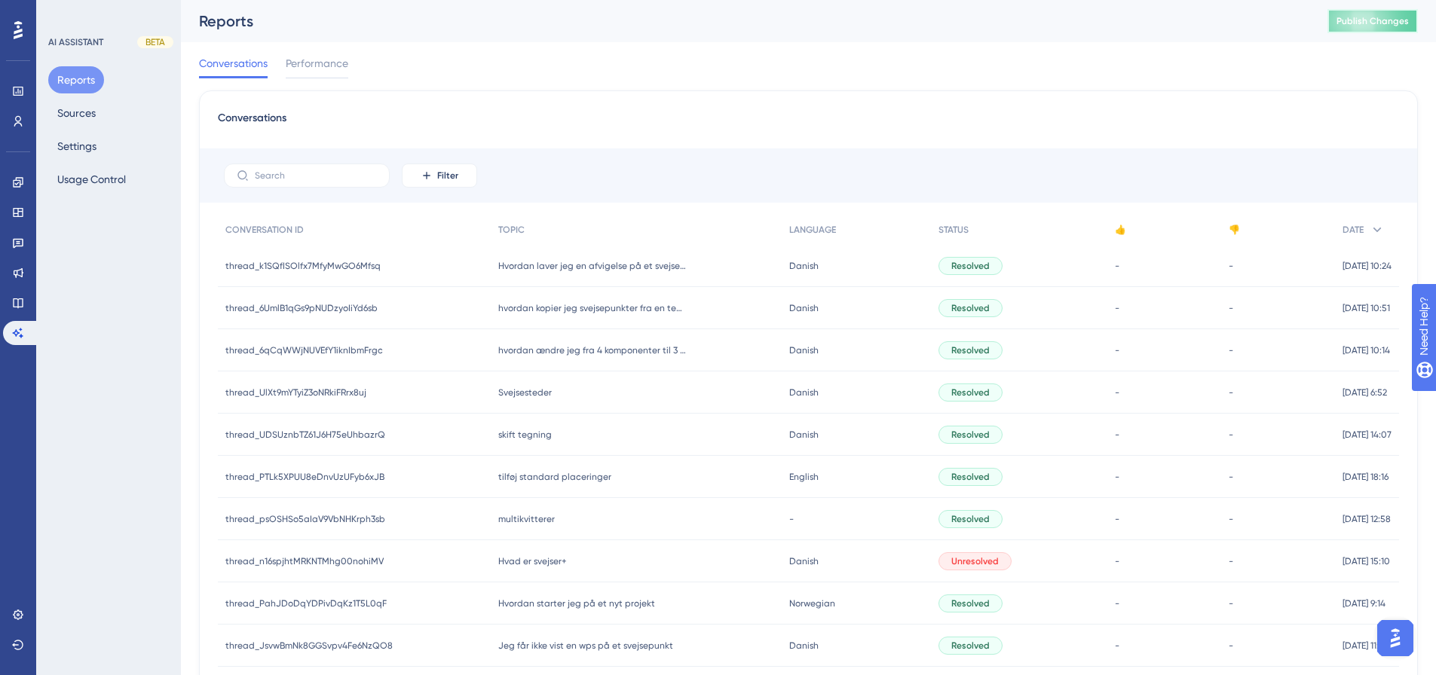
click at [1369, 16] on span "Publish Changes" at bounding box center [1372, 21] width 72 height 12
click at [292, 69] on span "Performance" at bounding box center [317, 63] width 63 height 18
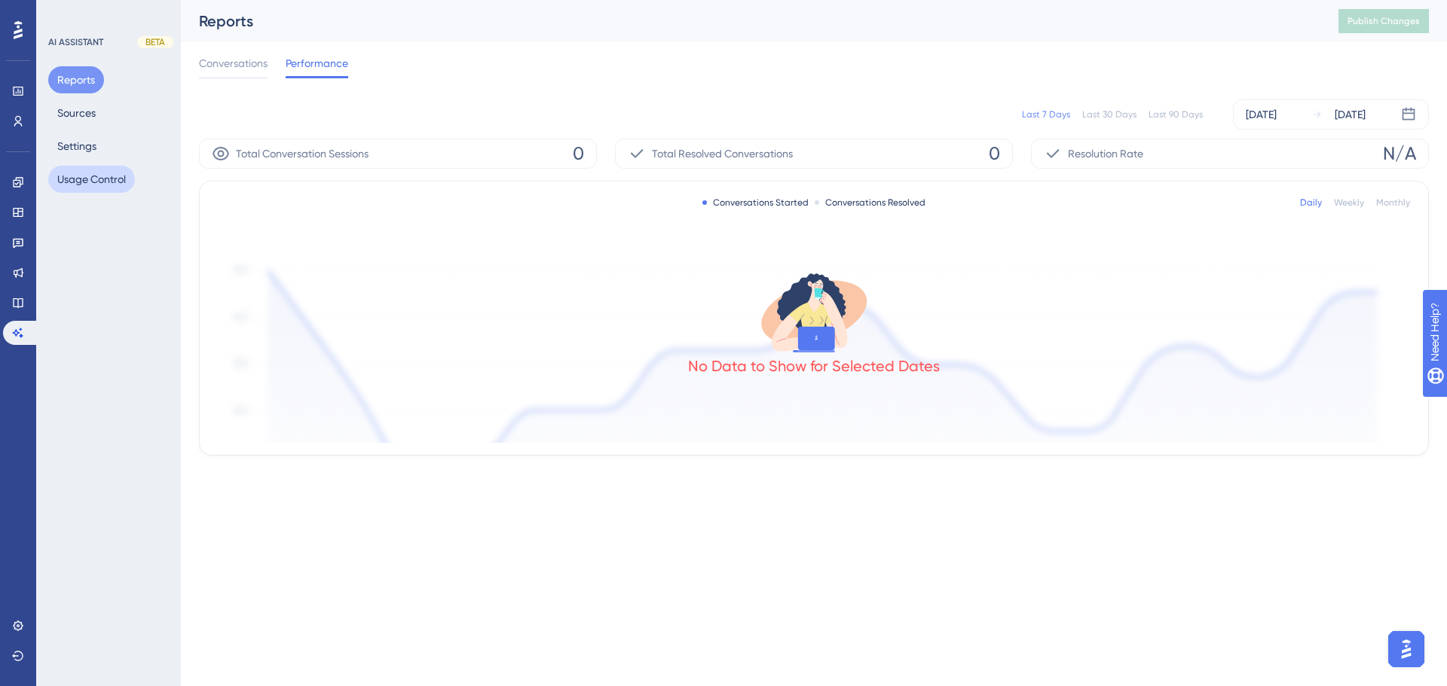
click at [96, 176] on button "Usage Control" at bounding box center [91, 179] width 87 height 27
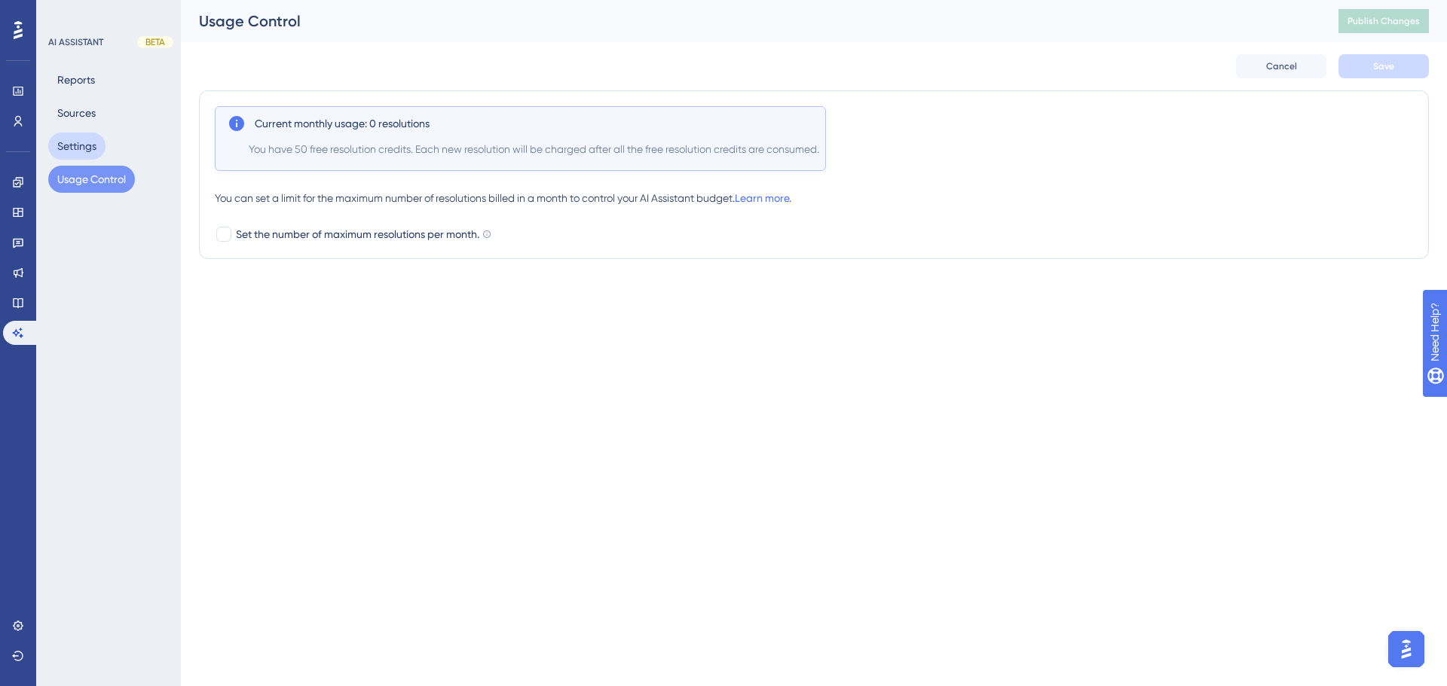
click at [97, 158] on button "Settings" at bounding box center [76, 146] width 57 height 27
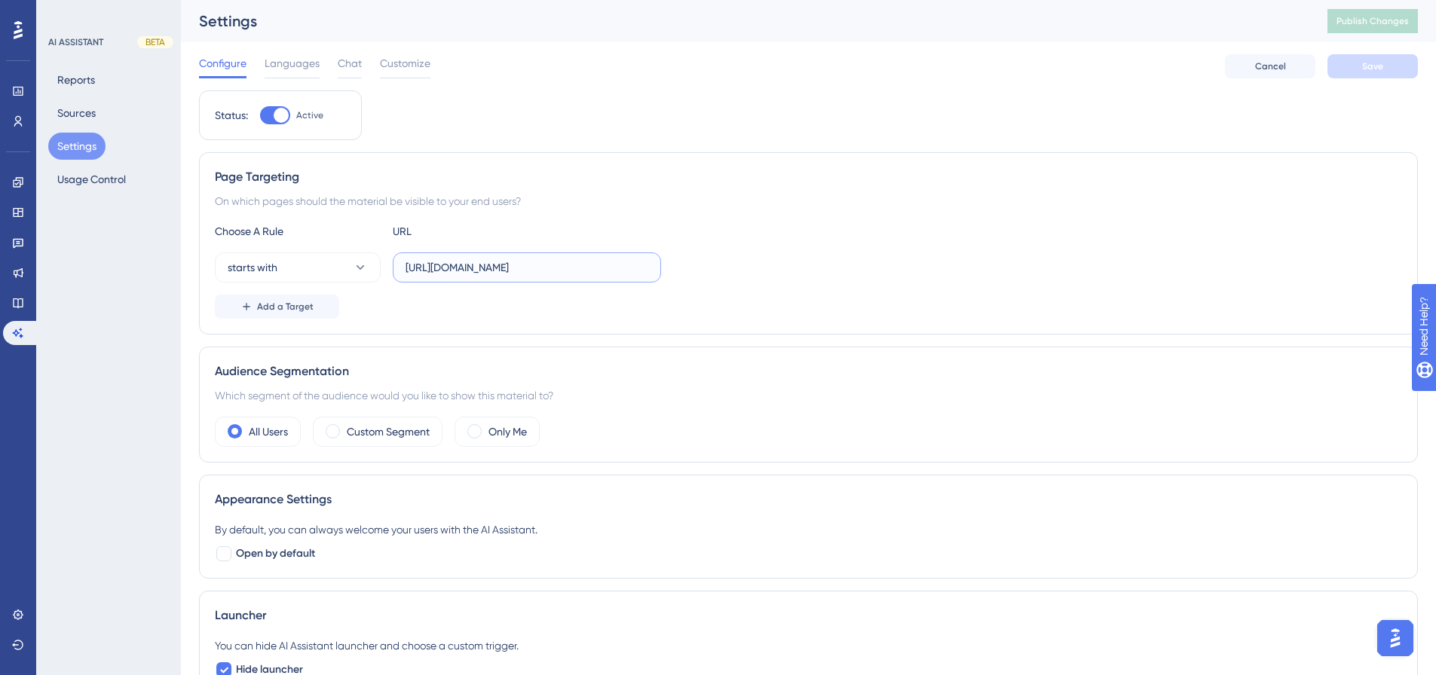
click at [462, 267] on input "[URL][DOMAIN_NAME]" at bounding box center [526, 267] width 243 height 17
type input "[URL][DOMAIN_NAME]"
click at [1341, 63] on button "Save" at bounding box center [1372, 66] width 90 height 24
click at [1381, 20] on span "Publish Changes" at bounding box center [1372, 21] width 72 height 12
